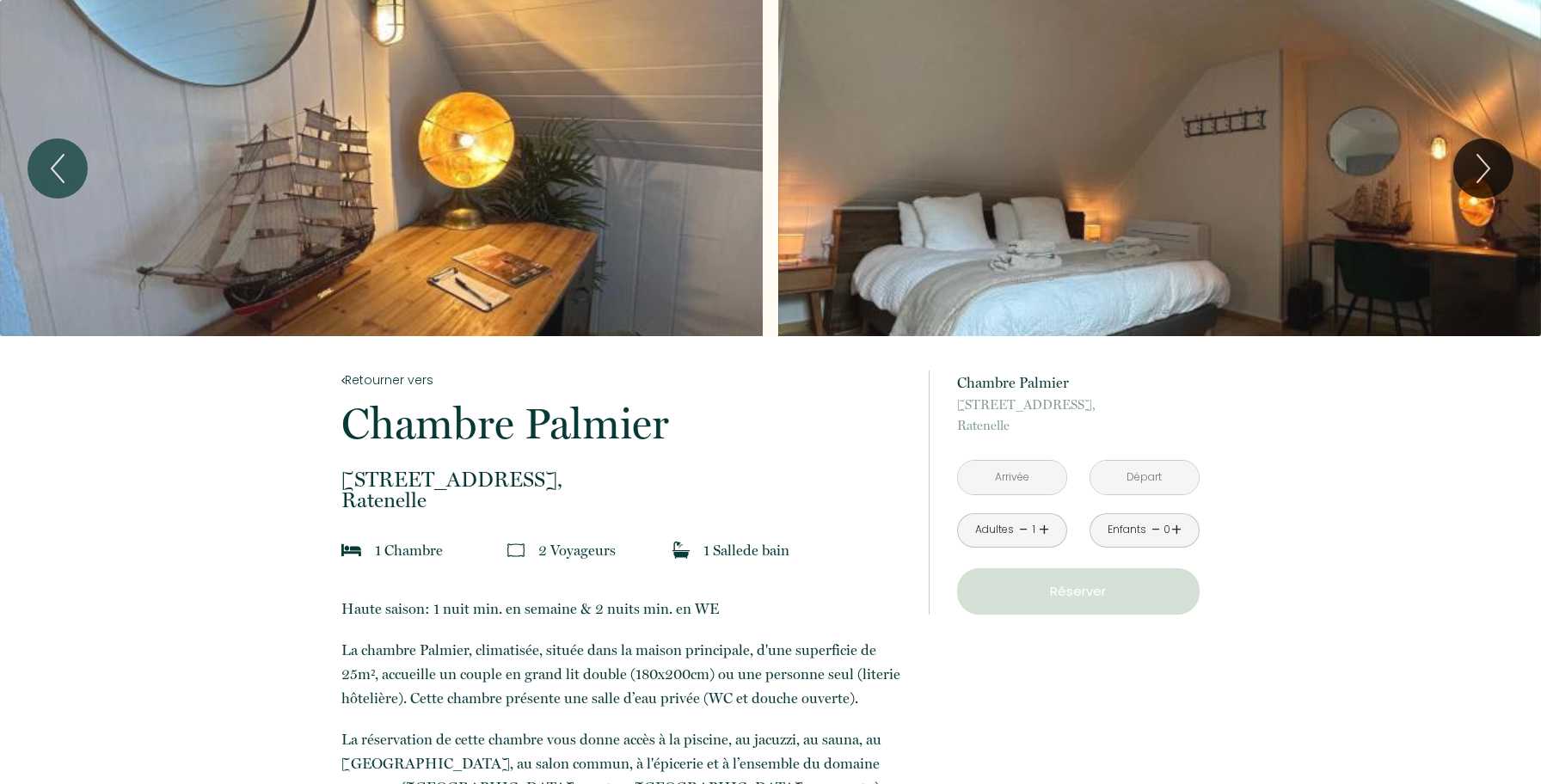
click at [995, 485] on input "text" at bounding box center [1012, 477] width 109 height 33
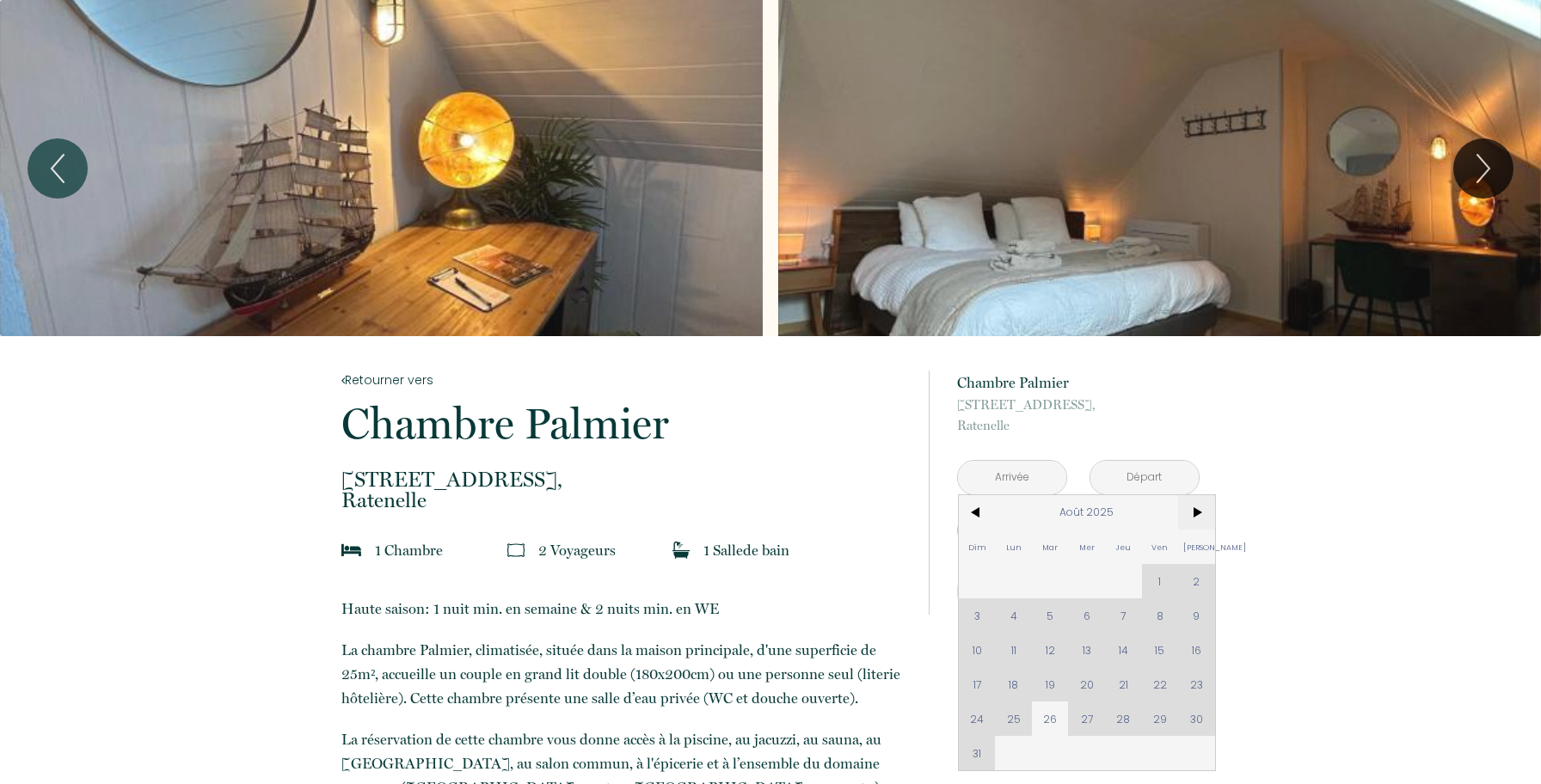
click at [1197, 514] on span ">" at bounding box center [1197, 512] width 37 height 34
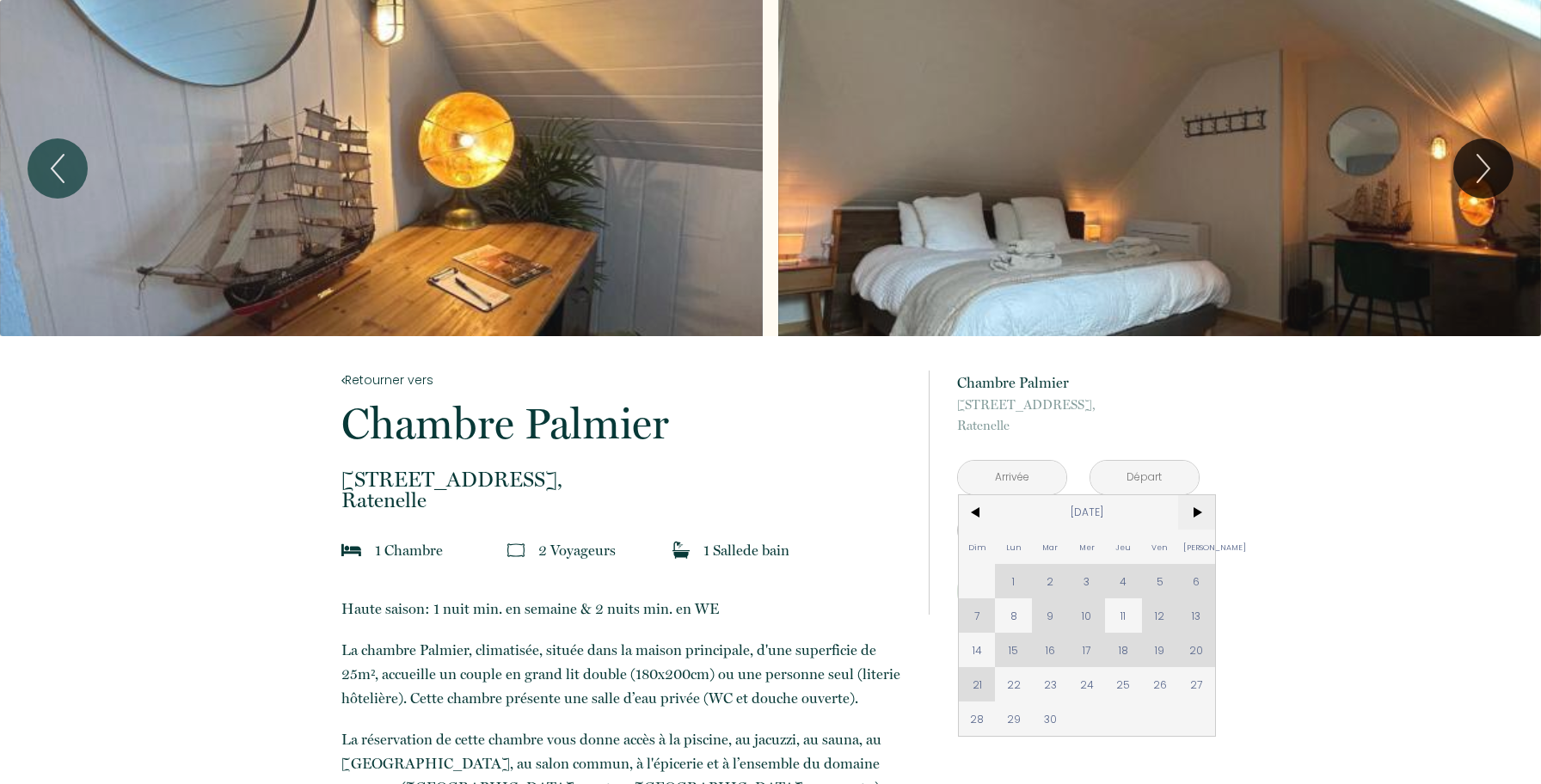
click at [1197, 514] on span ">" at bounding box center [1197, 512] width 37 height 34
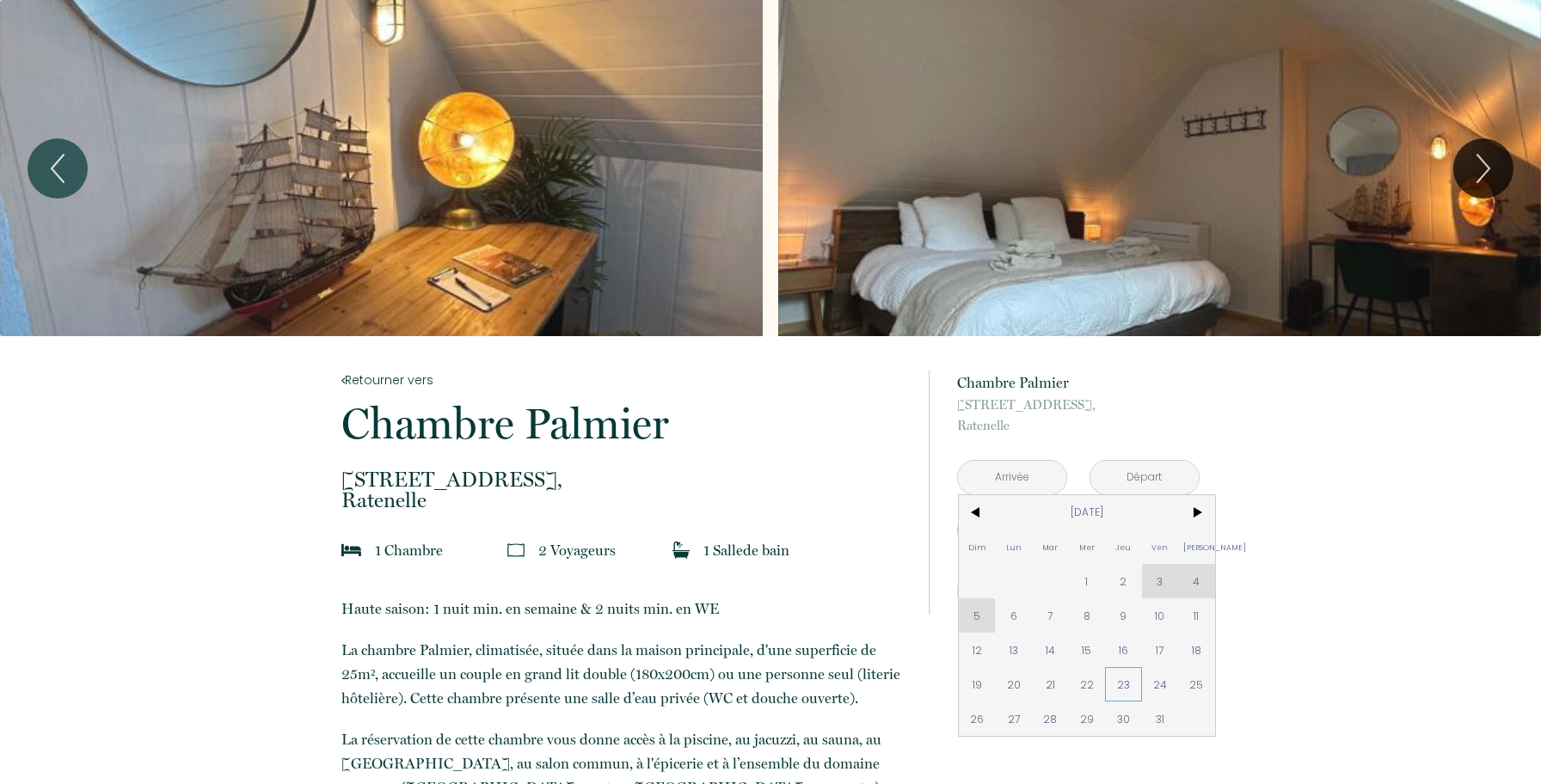
click at [1120, 680] on span "23" at bounding box center [1124, 684] width 37 height 34
type input "Jeu 23 Oct 2025"
type input "Ven 24 Oct 2025"
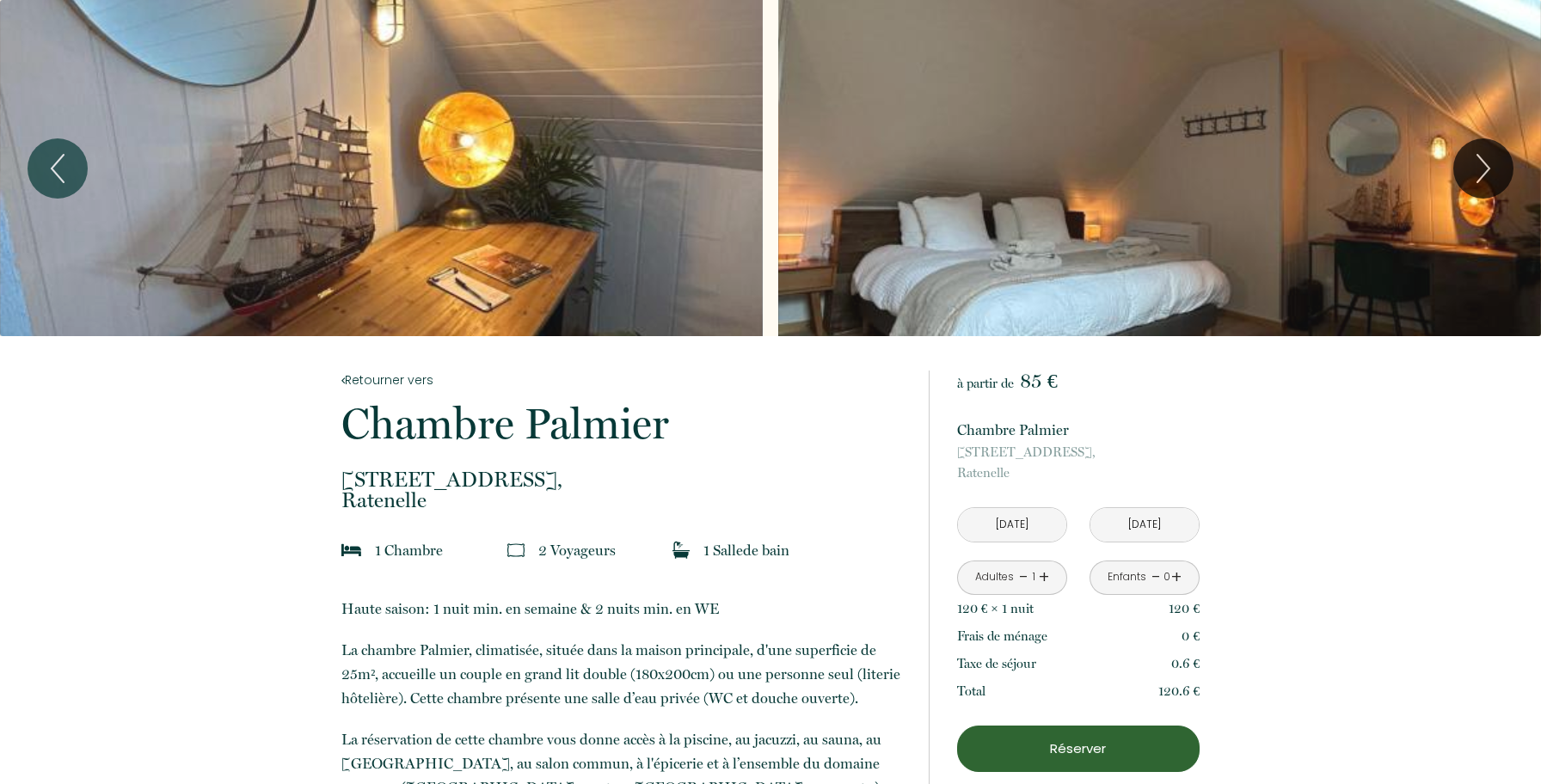
click at [1158, 686] on p "120.6 €" at bounding box center [1179, 691] width 41 height 20
click at [1041, 581] on link "+" at bounding box center [1044, 577] width 10 height 27
click at [1496, 173] on icon "Next" at bounding box center [1483, 169] width 36 height 52
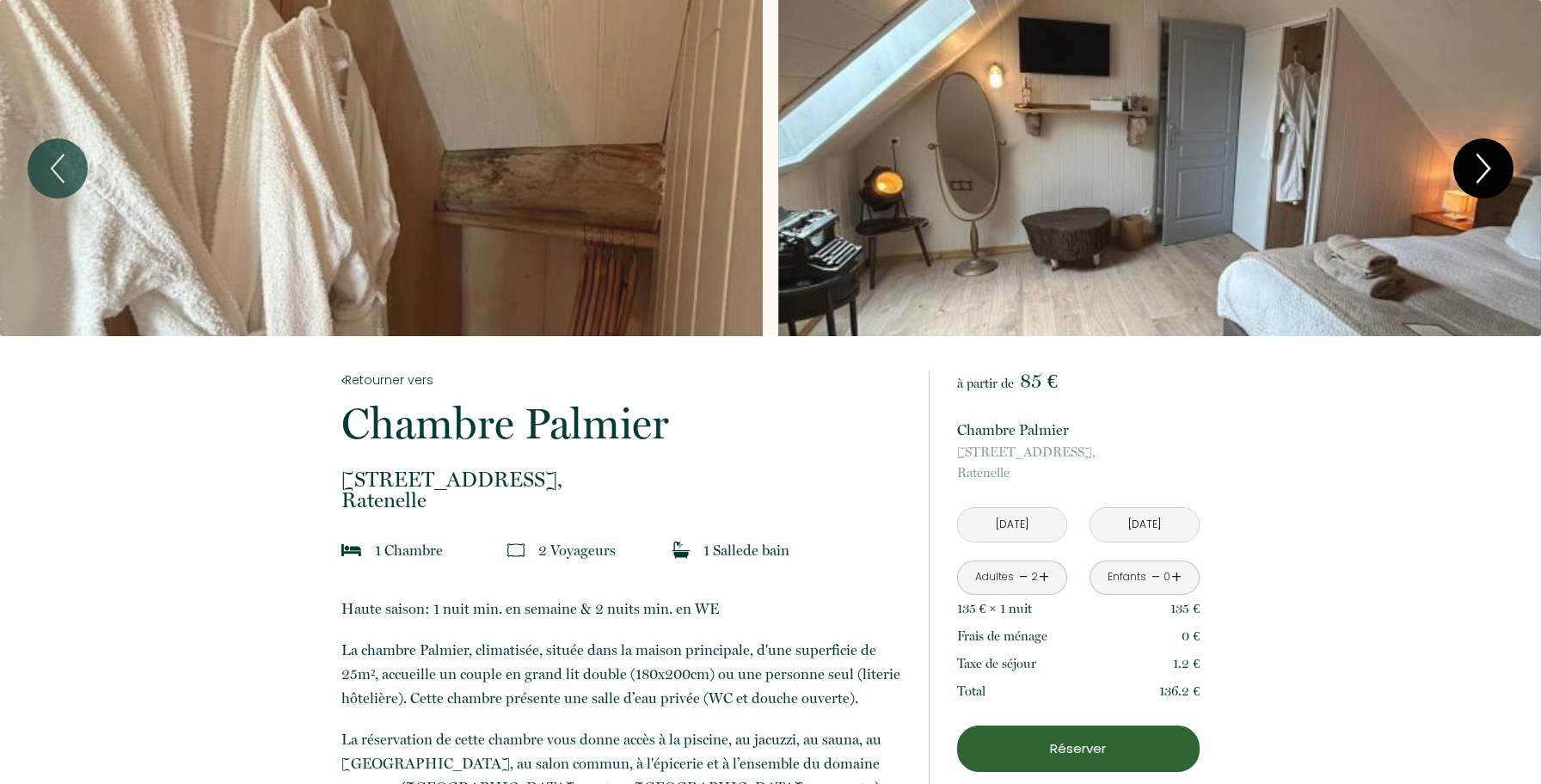
click at [1496, 173] on icon "Next" at bounding box center [1483, 169] width 36 height 52
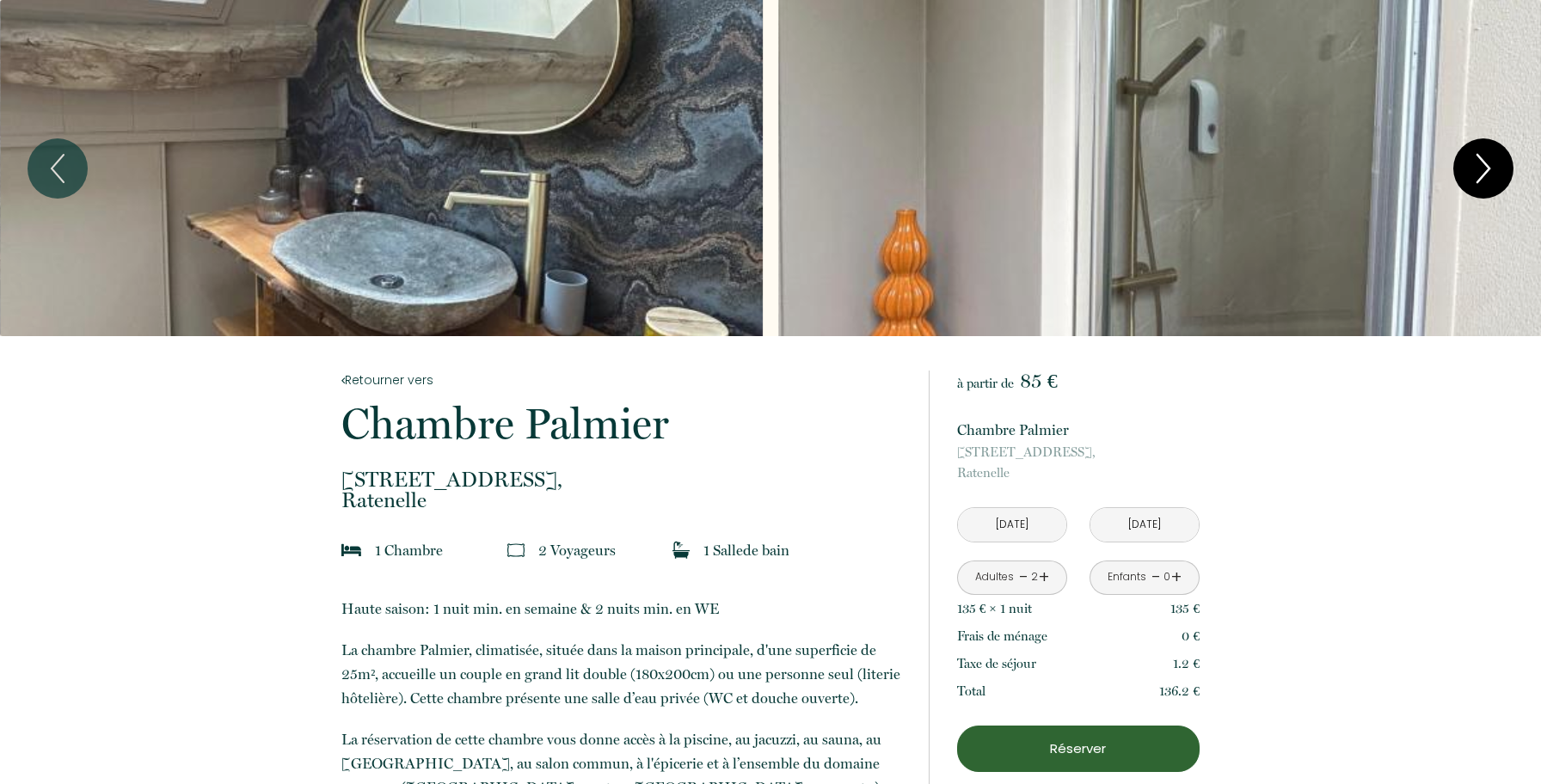
click at [1495, 173] on icon "Next" at bounding box center [1483, 169] width 36 height 52
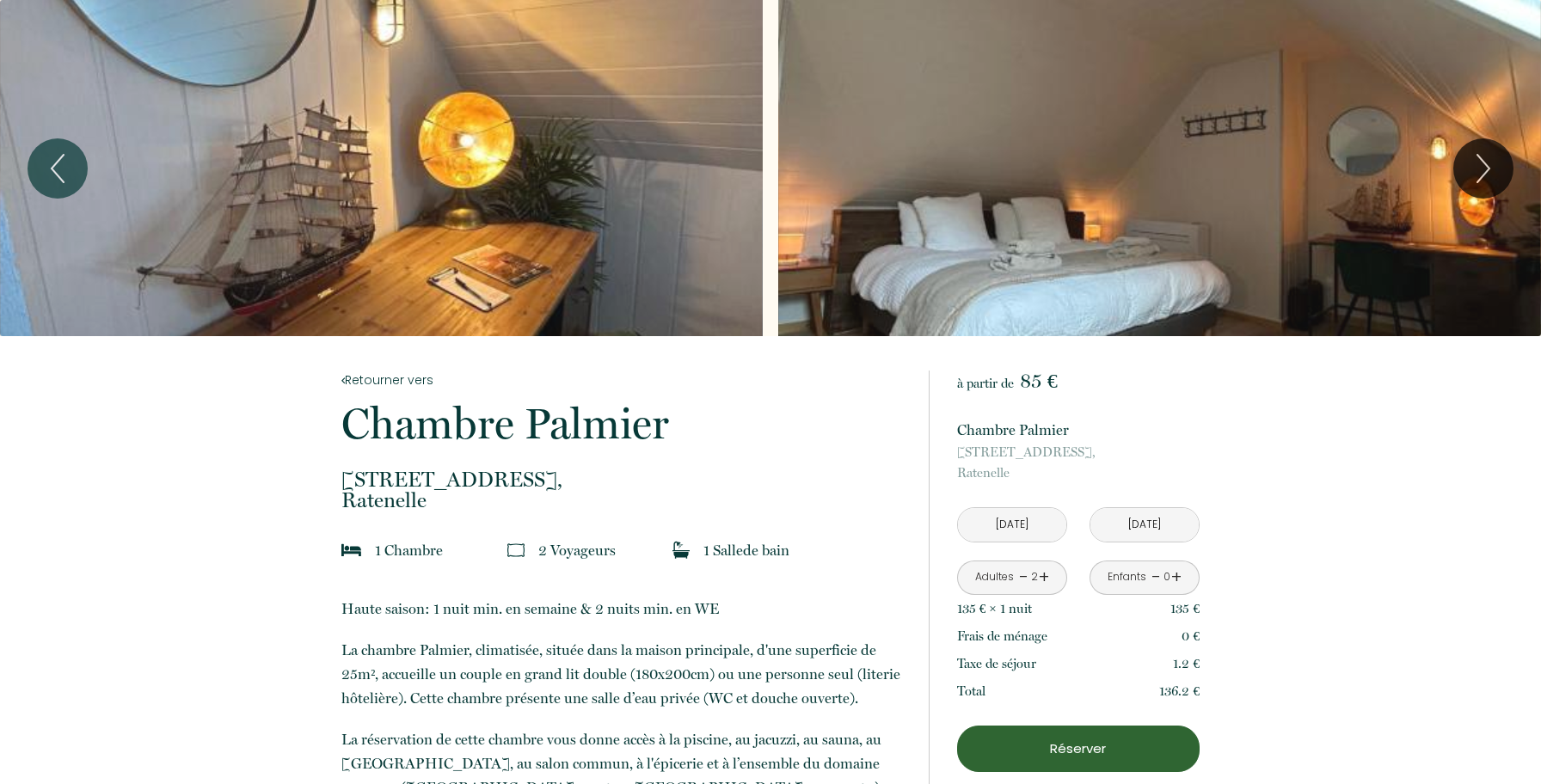
scroll to position [4, 0]
